Goal: Find specific page/section: Find specific page/section

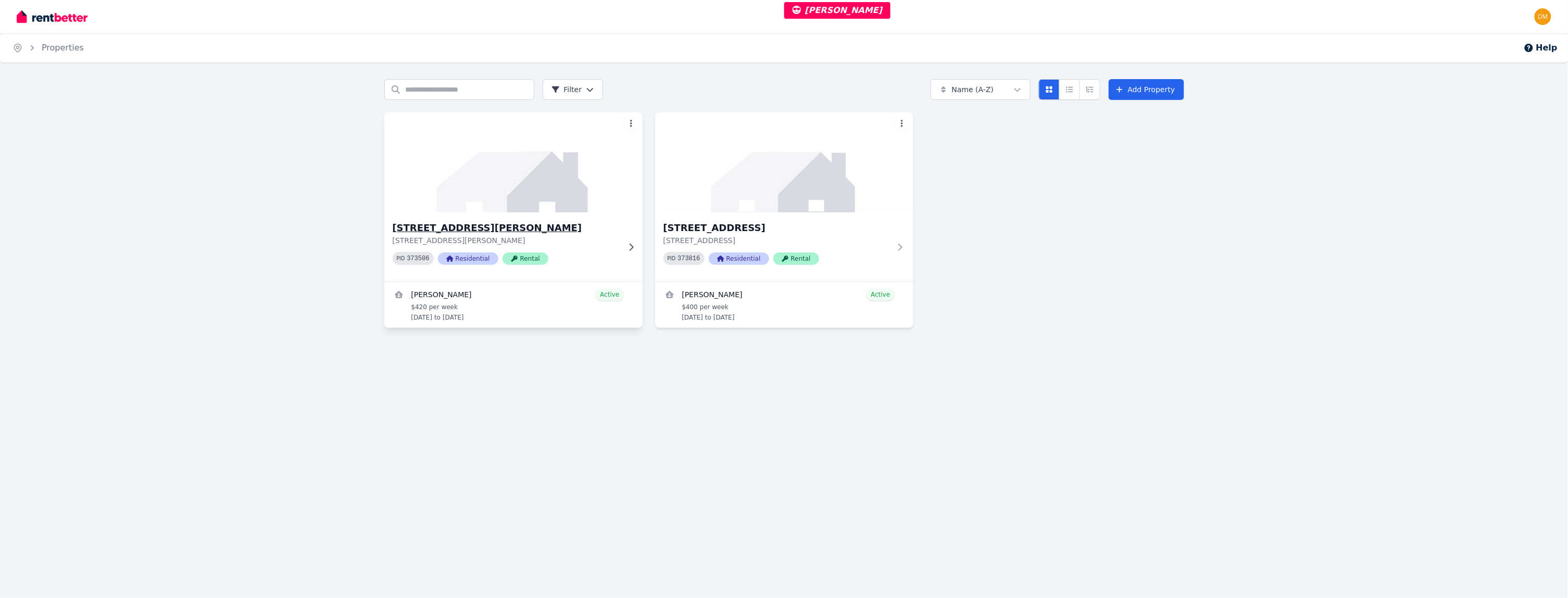
click at [540, 209] on img at bounding box center [513, 162] width 272 height 105
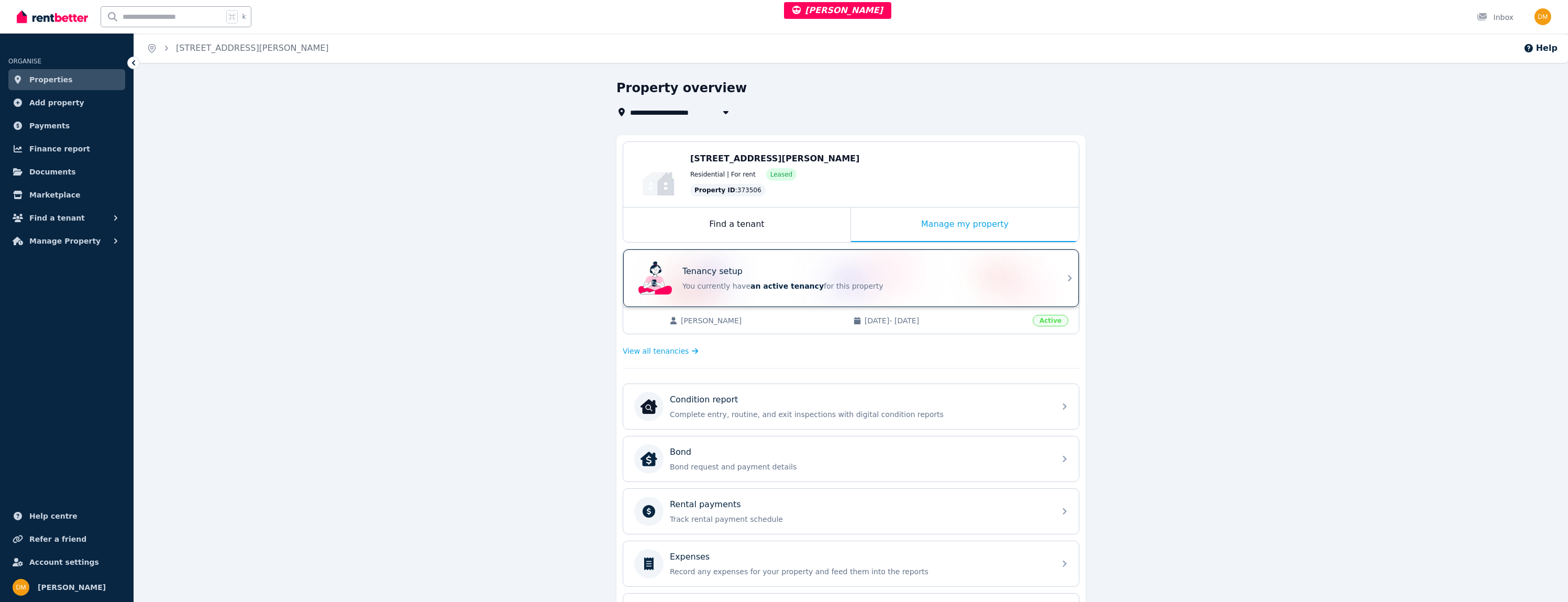
click at [874, 284] on p "You currently have an active tenancy for this property" at bounding box center [865, 286] width 366 height 10
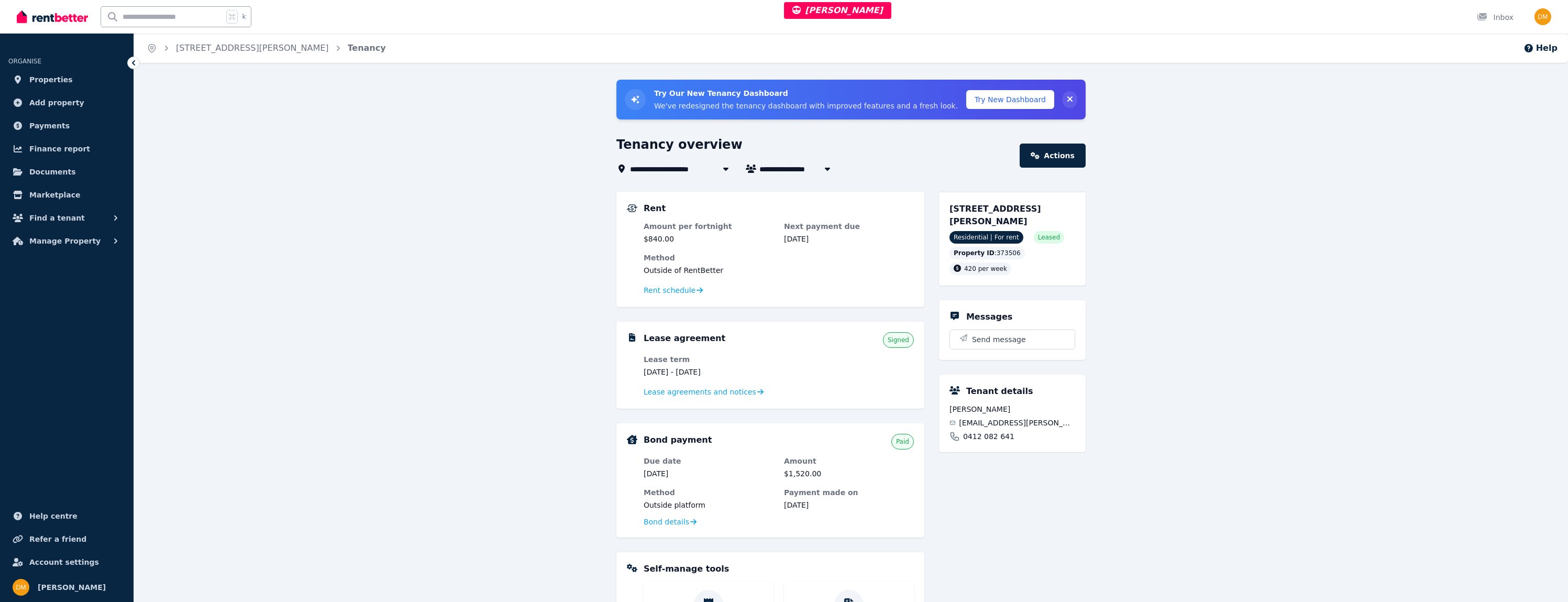
click at [1068, 99] on icon "Collapse banner" at bounding box center [1070, 98] width 10 height 8
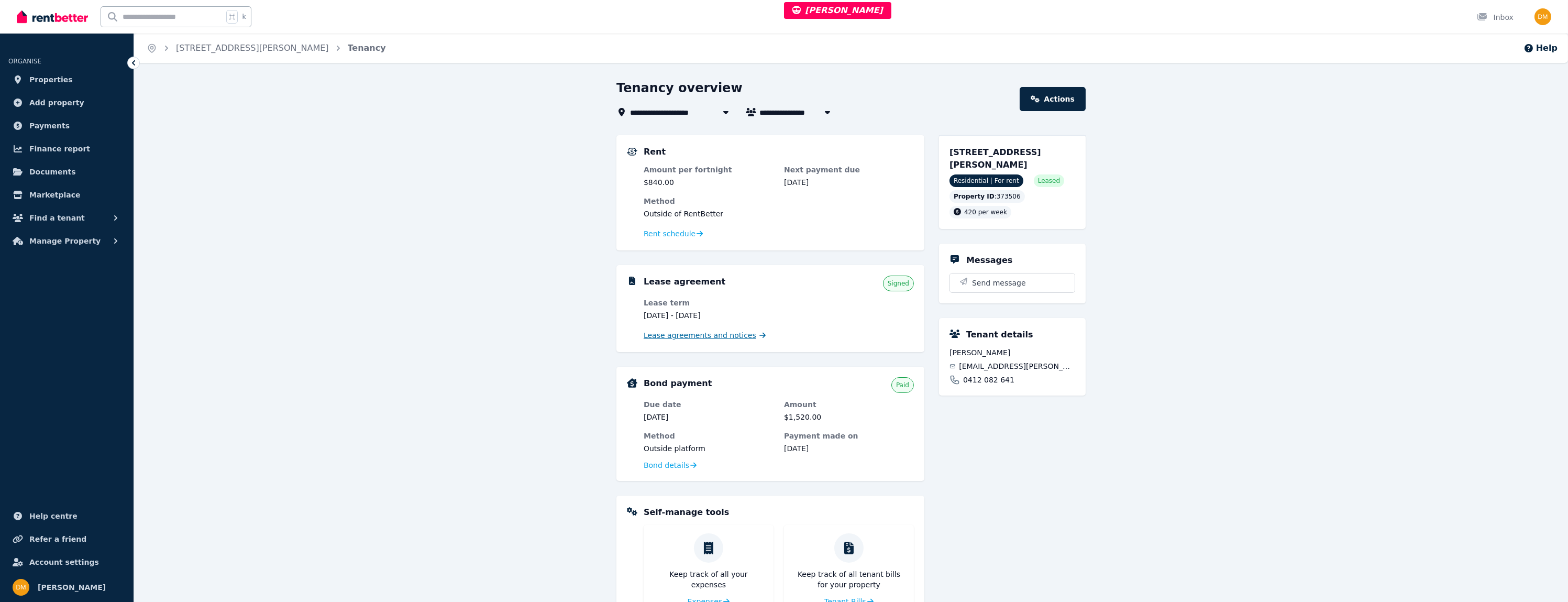
click at [677, 334] on span "Lease agreements and notices" at bounding box center [700, 335] width 113 height 10
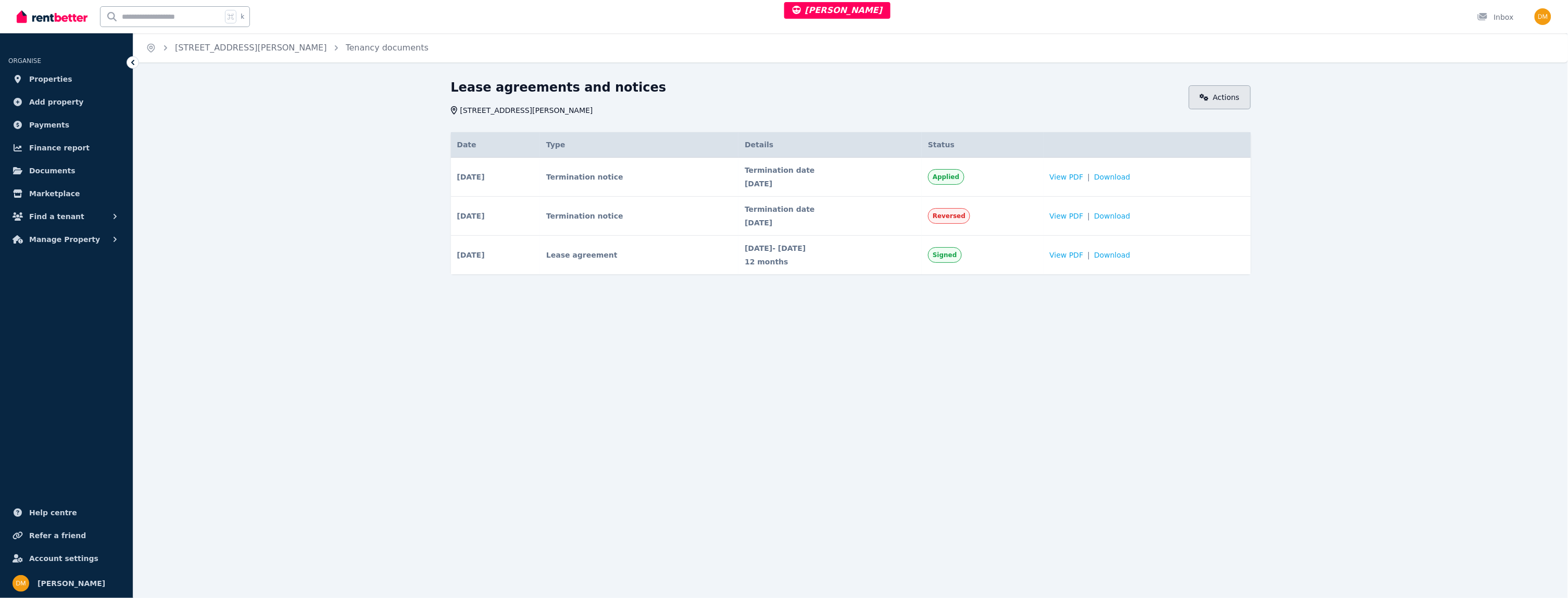
click at [1221, 99] on link "Actions" at bounding box center [1220, 97] width 62 height 24
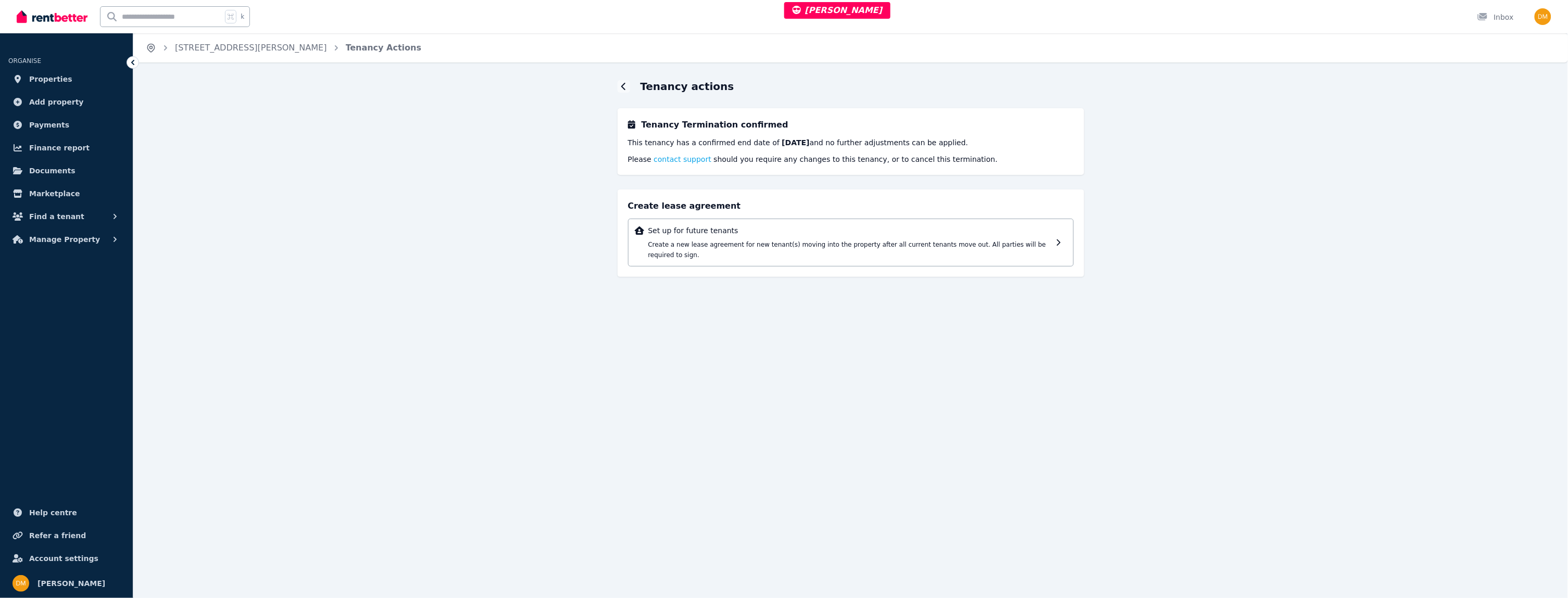
click at [155, 49] on icon "Breadcrumb" at bounding box center [151, 48] width 10 height 10
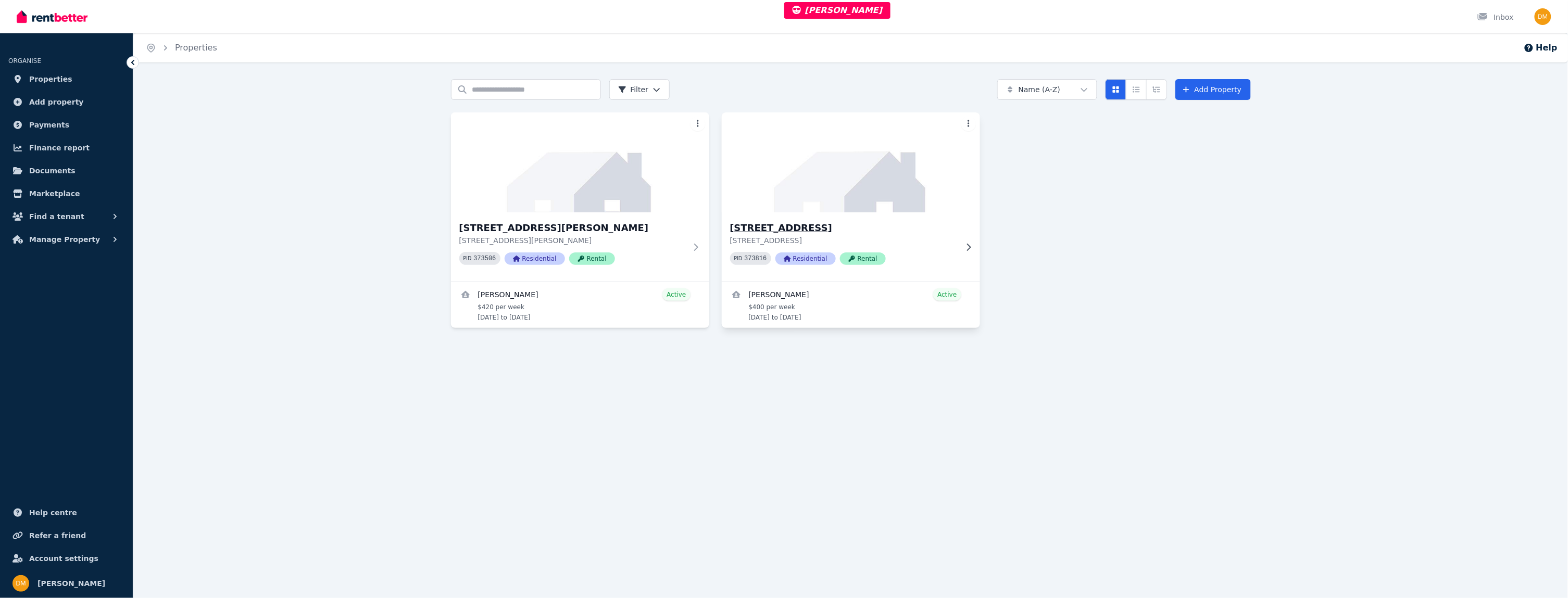
click at [807, 224] on h3 "[STREET_ADDRESS]" at bounding box center [844, 228] width 227 height 15
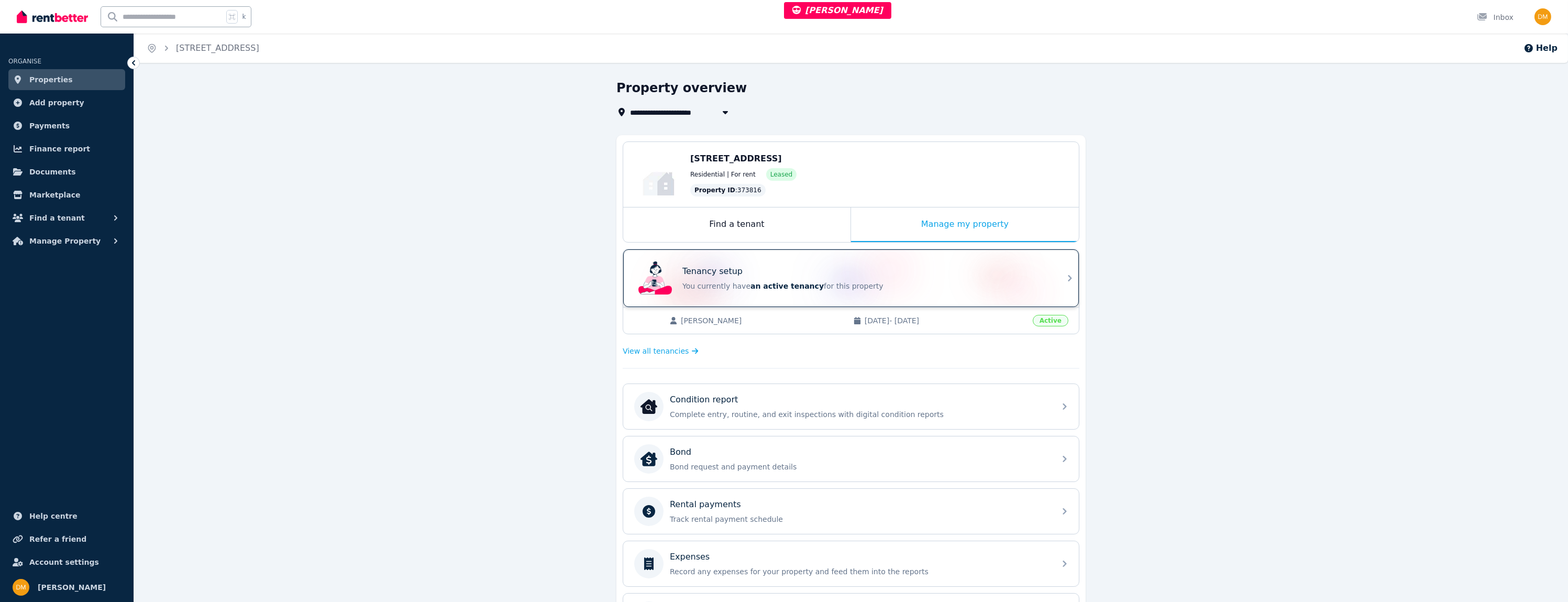
click at [813, 275] on div "Tenancy setup" at bounding box center [865, 271] width 366 height 13
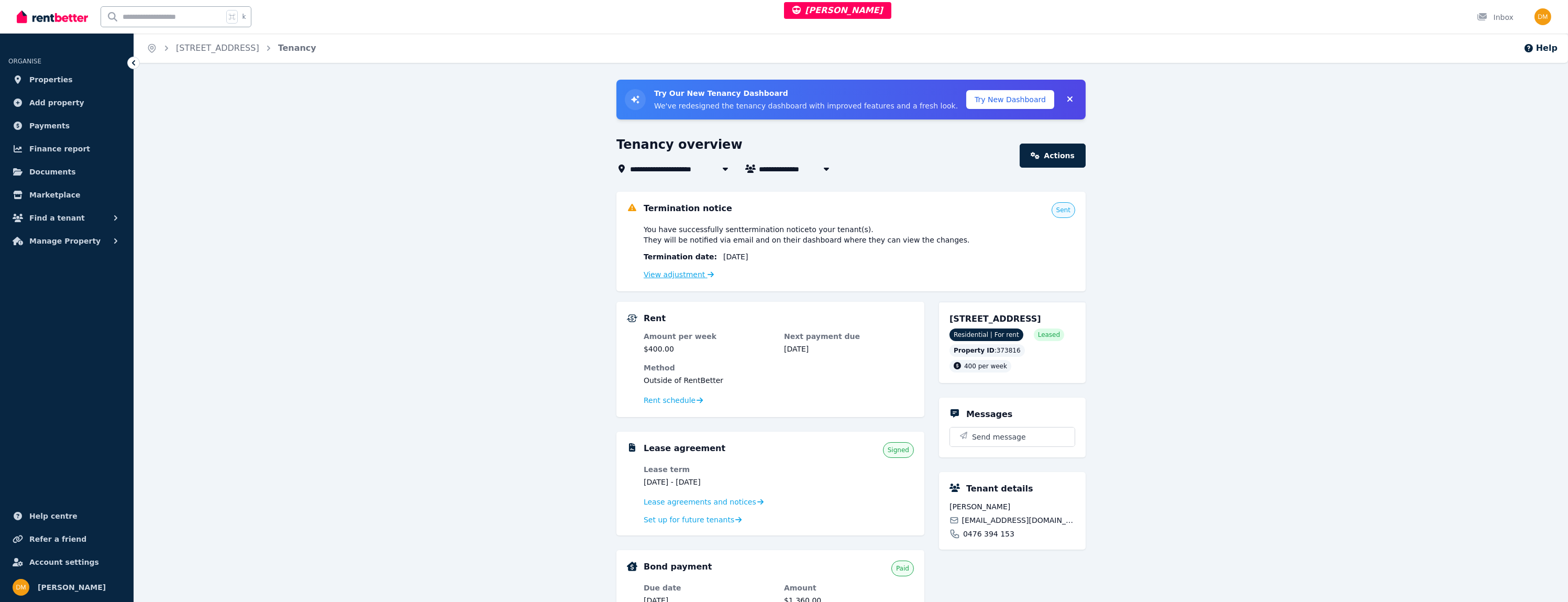
click at [683, 270] on link "View adjustment" at bounding box center [678, 274] width 70 height 8
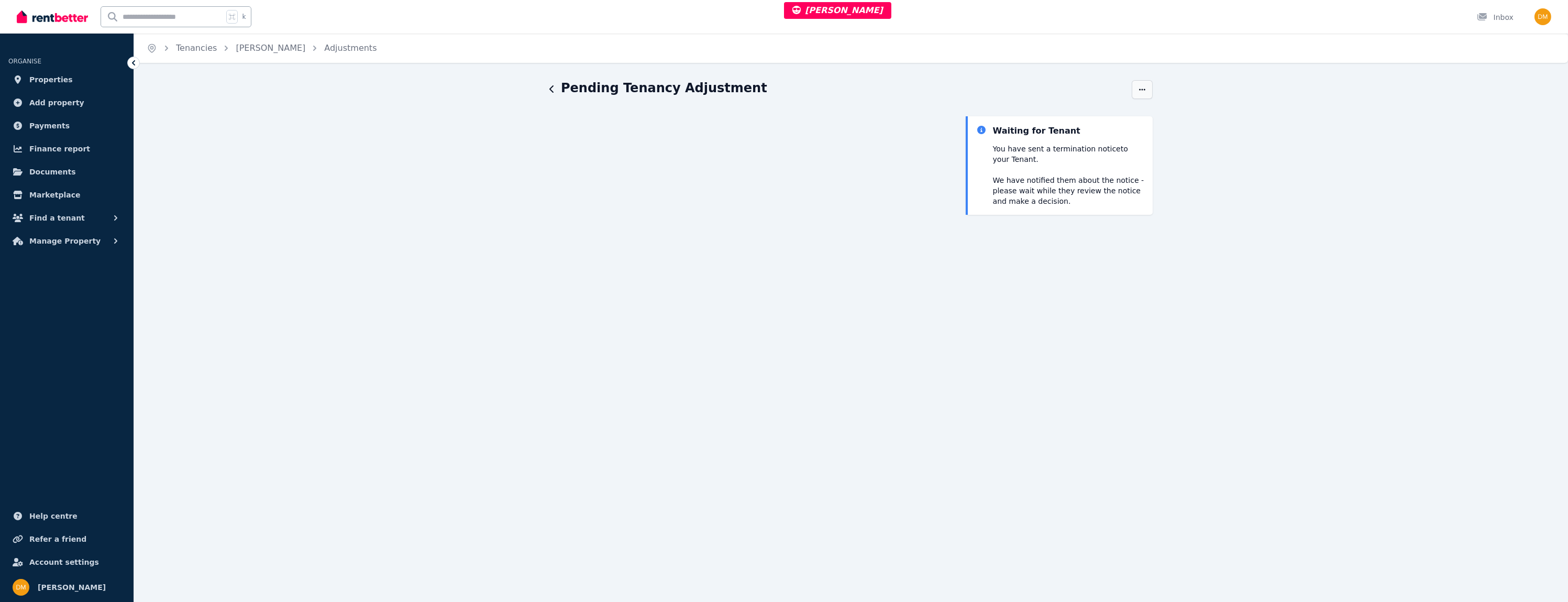
click at [1142, 86] on icon "button" at bounding box center [1142, 90] width 8 height 7
click at [184, 52] on link "Tenancies" at bounding box center [196, 47] width 41 height 10
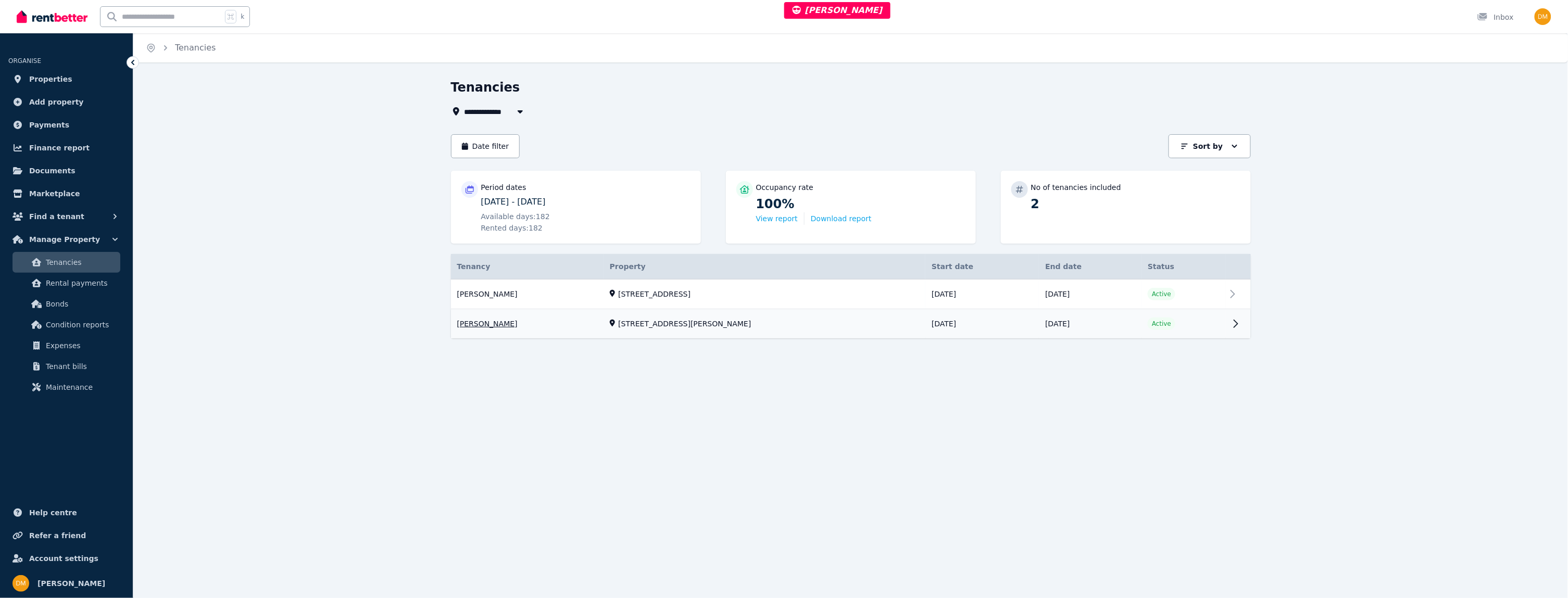
click at [702, 310] on link "View property details" at bounding box center [851, 324] width 799 height 29
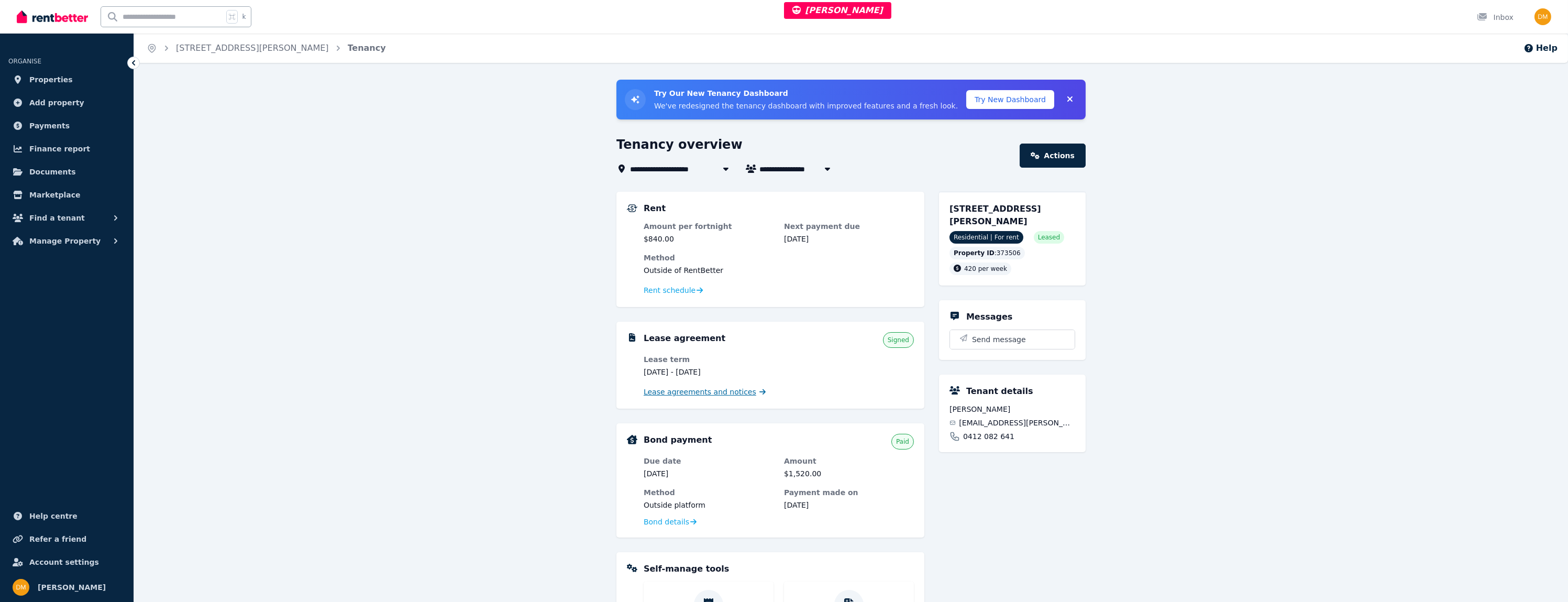
click at [704, 387] on span "Lease agreements and notices" at bounding box center [700, 392] width 113 height 10
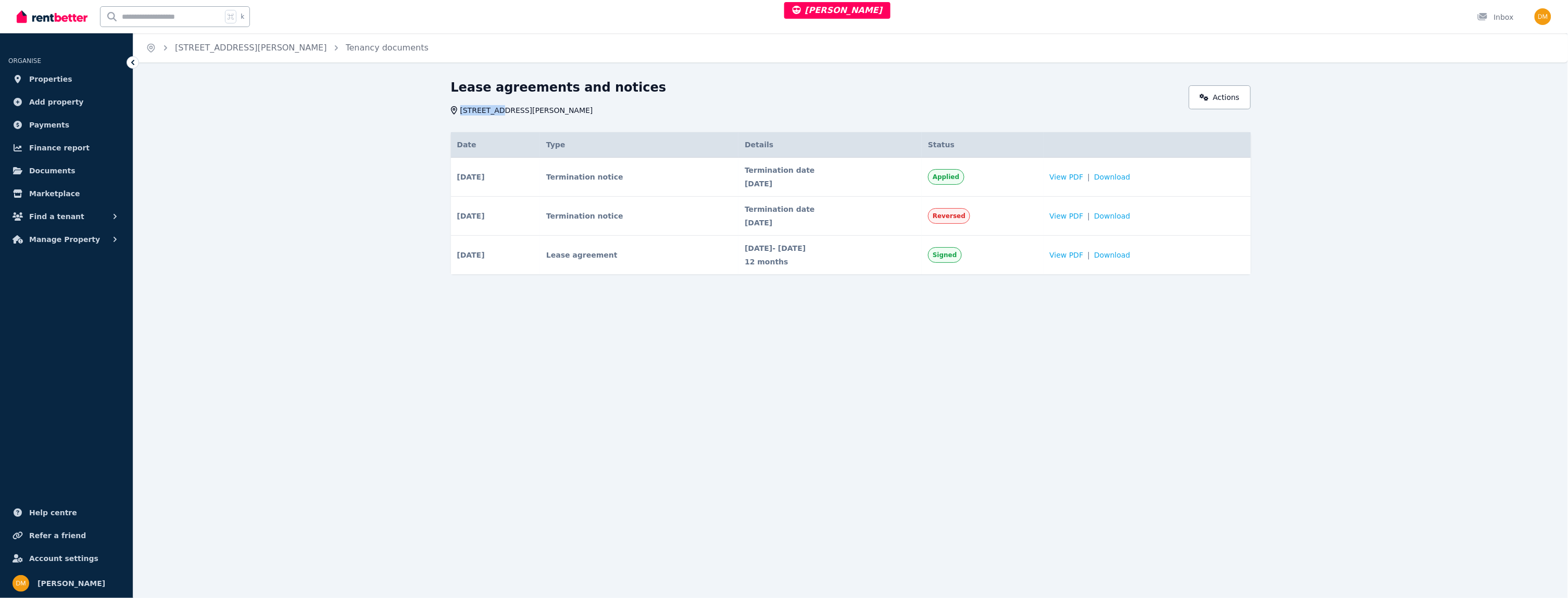
drag, startPoint x: 460, startPoint y: 110, endPoint x: 498, endPoint y: 110, distance: 38.0
click at [498, 110] on span "[STREET_ADDRESS][PERSON_NAME]" at bounding box center [526, 110] width 133 height 10
copy span "[STREET_ADDRESS][PERSON_NAME]"
